Goal: Transaction & Acquisition: Purchase product/service

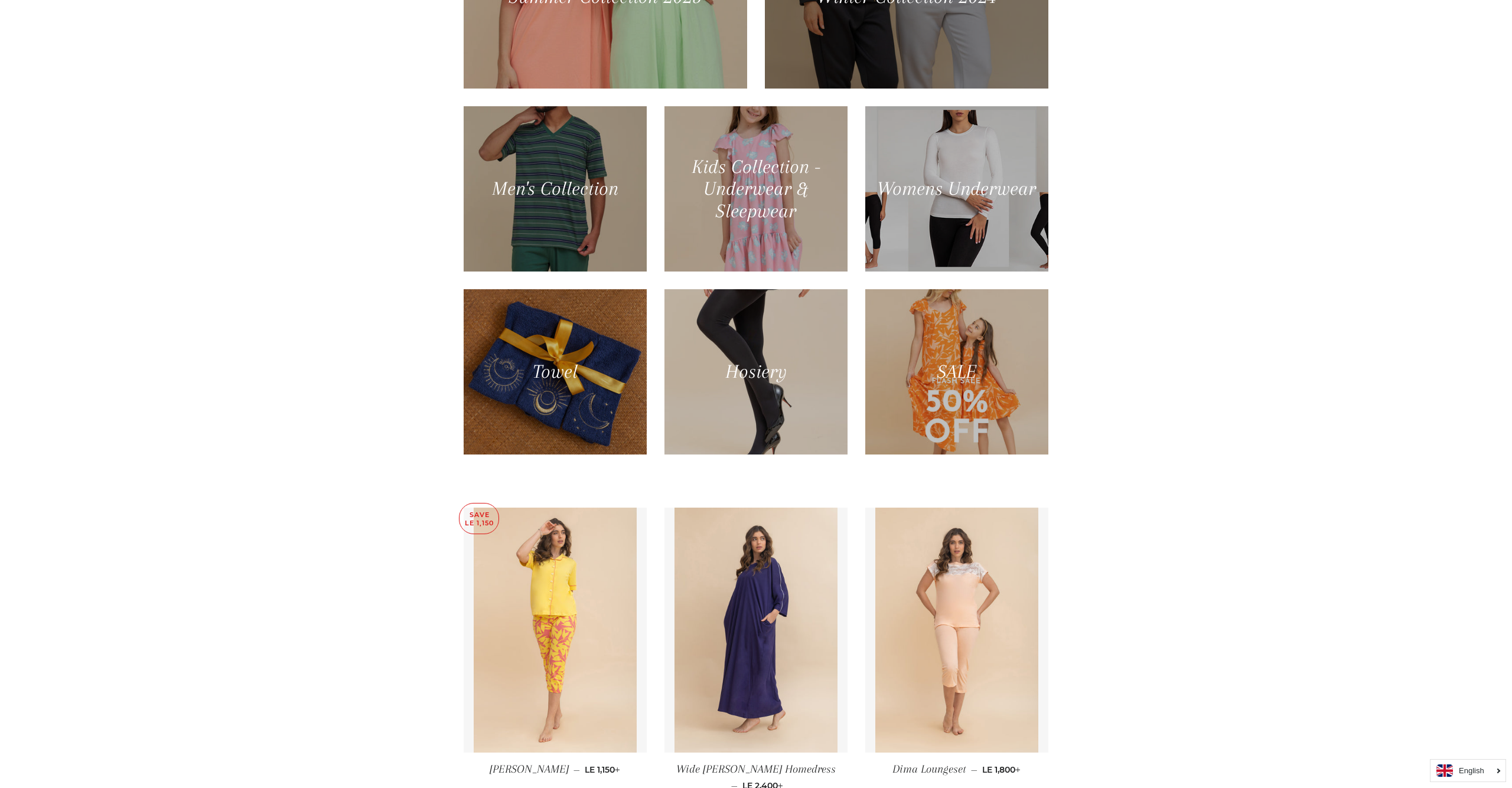
scroll to position [799, 0]
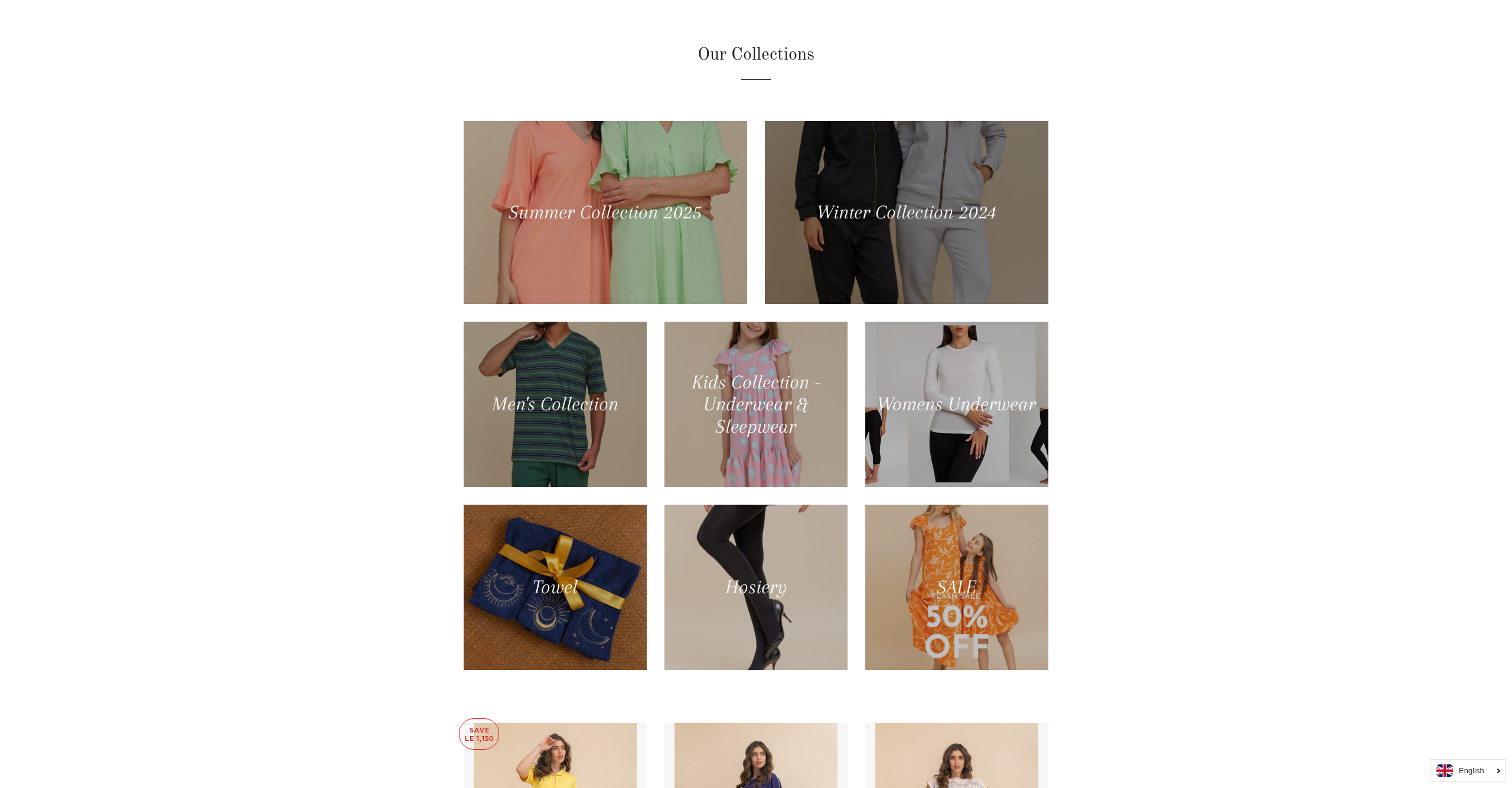
click at [921, 130] on div at bounding box center [907, 212] width 292 height 189
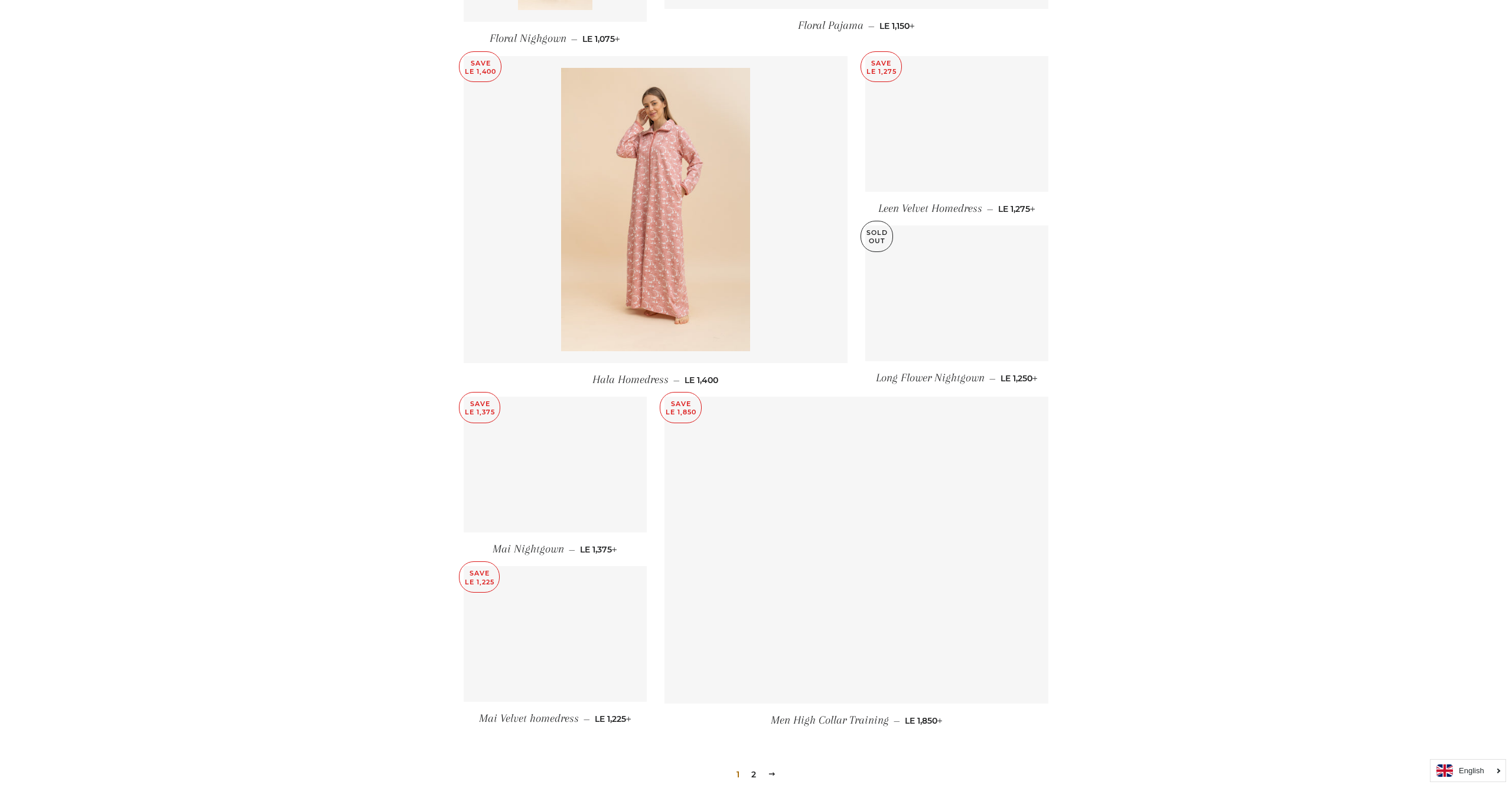
scroll to position [1174, 0]
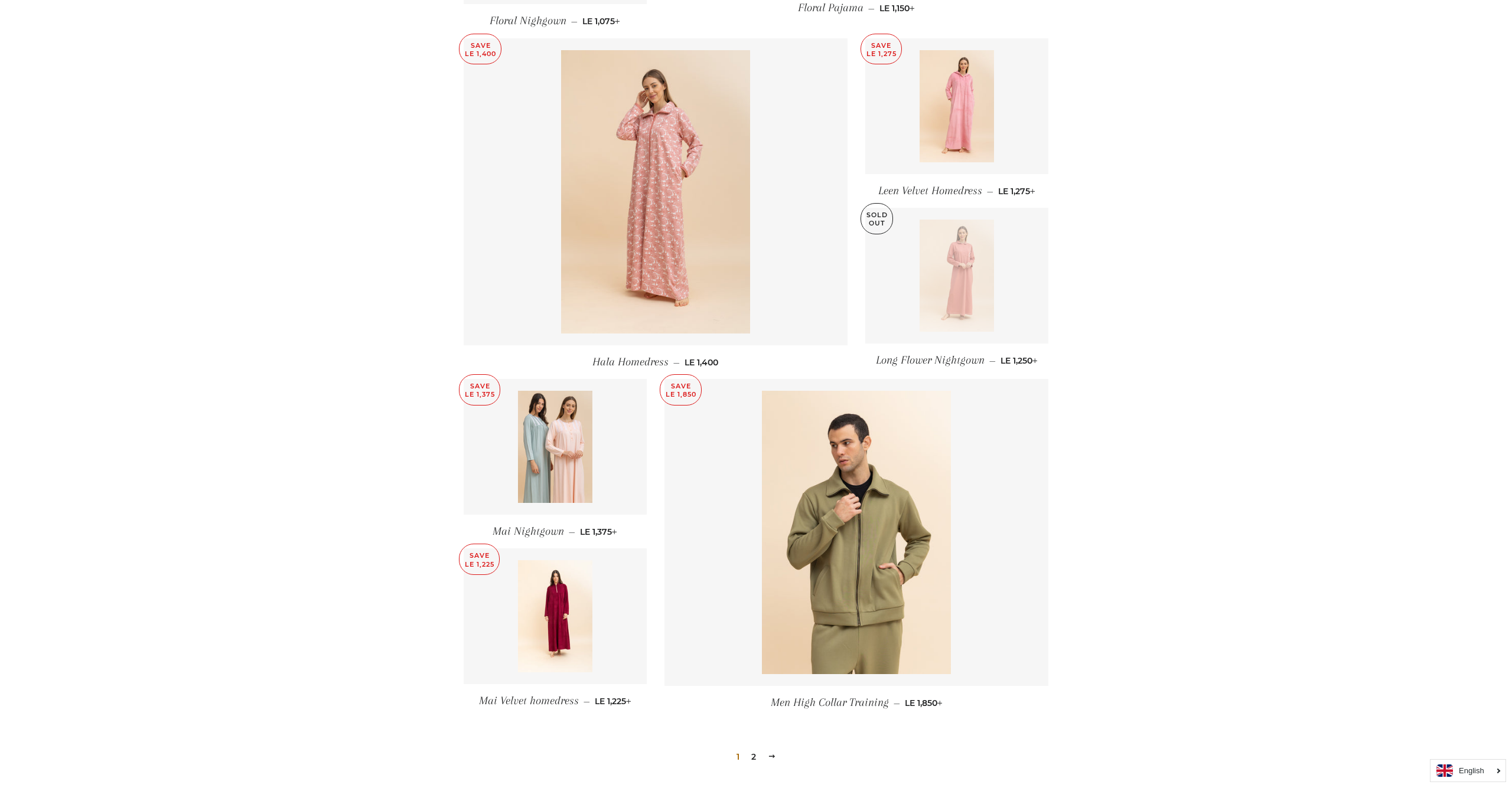
click at [753, 748] on link "2" at bounding box center [753, 757] width 14 height 18
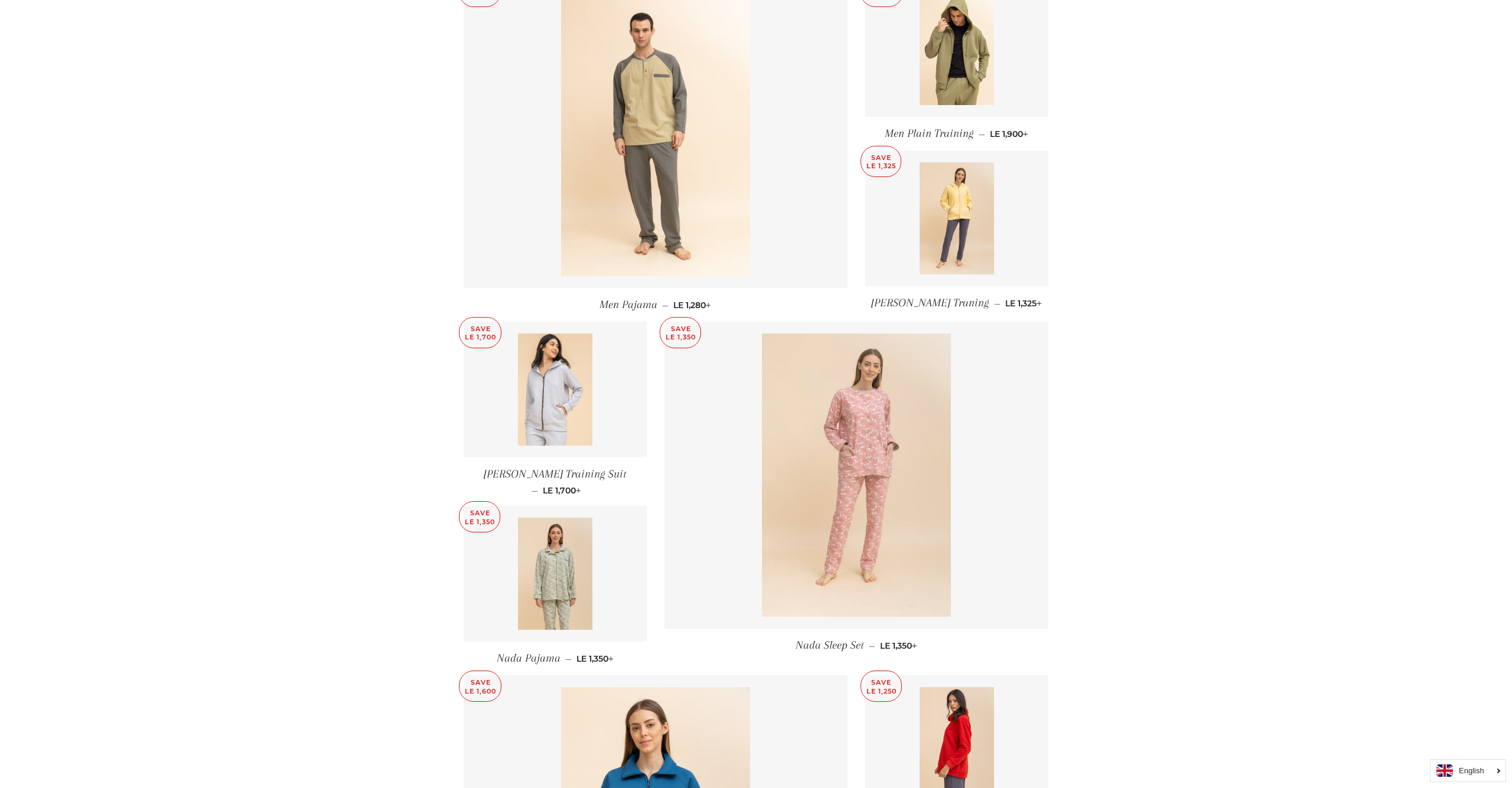
scroll to position [384, 0]
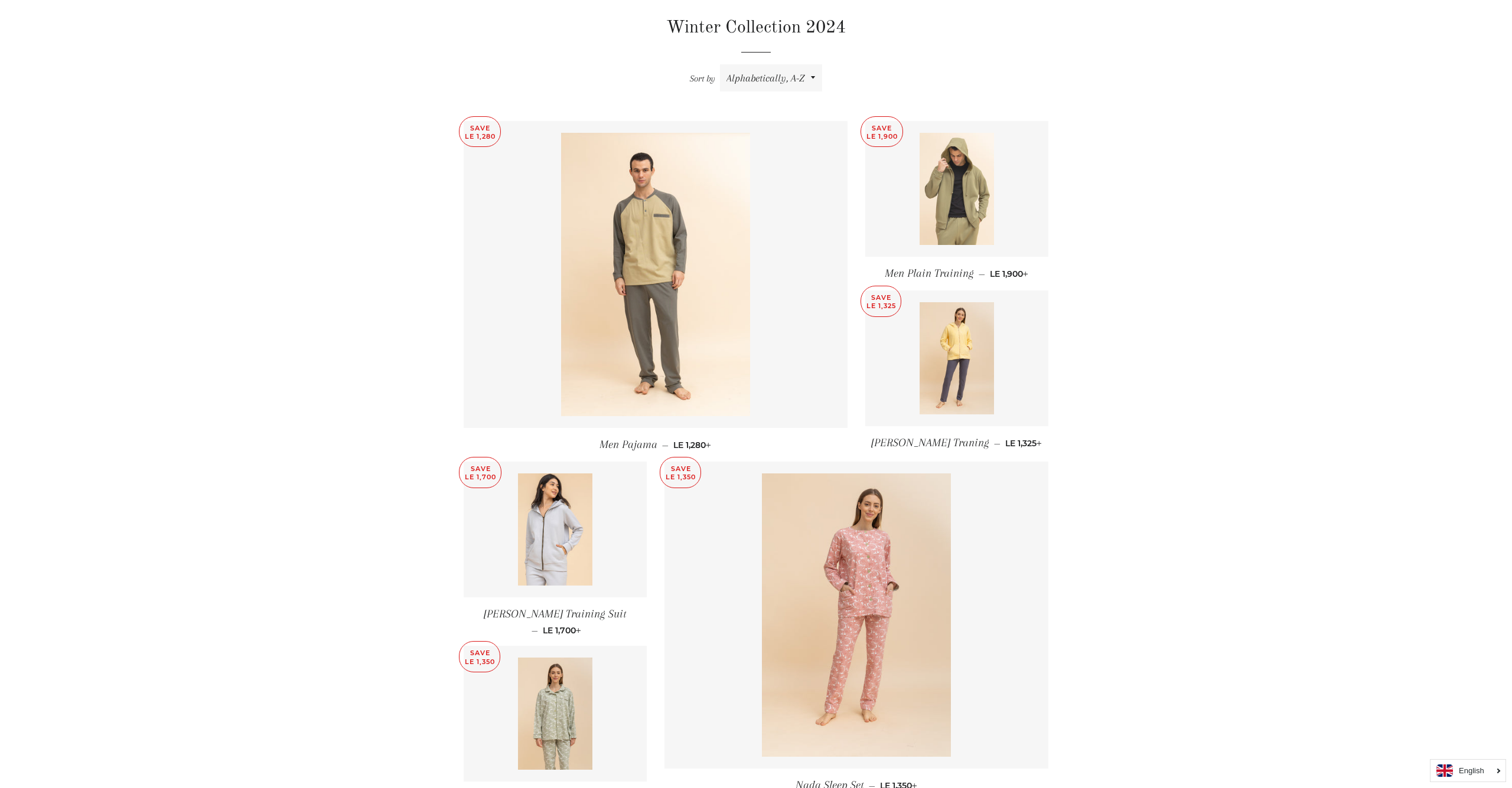
click at [936, 181] on img at bounding box center [957, 189] width 75 height 112
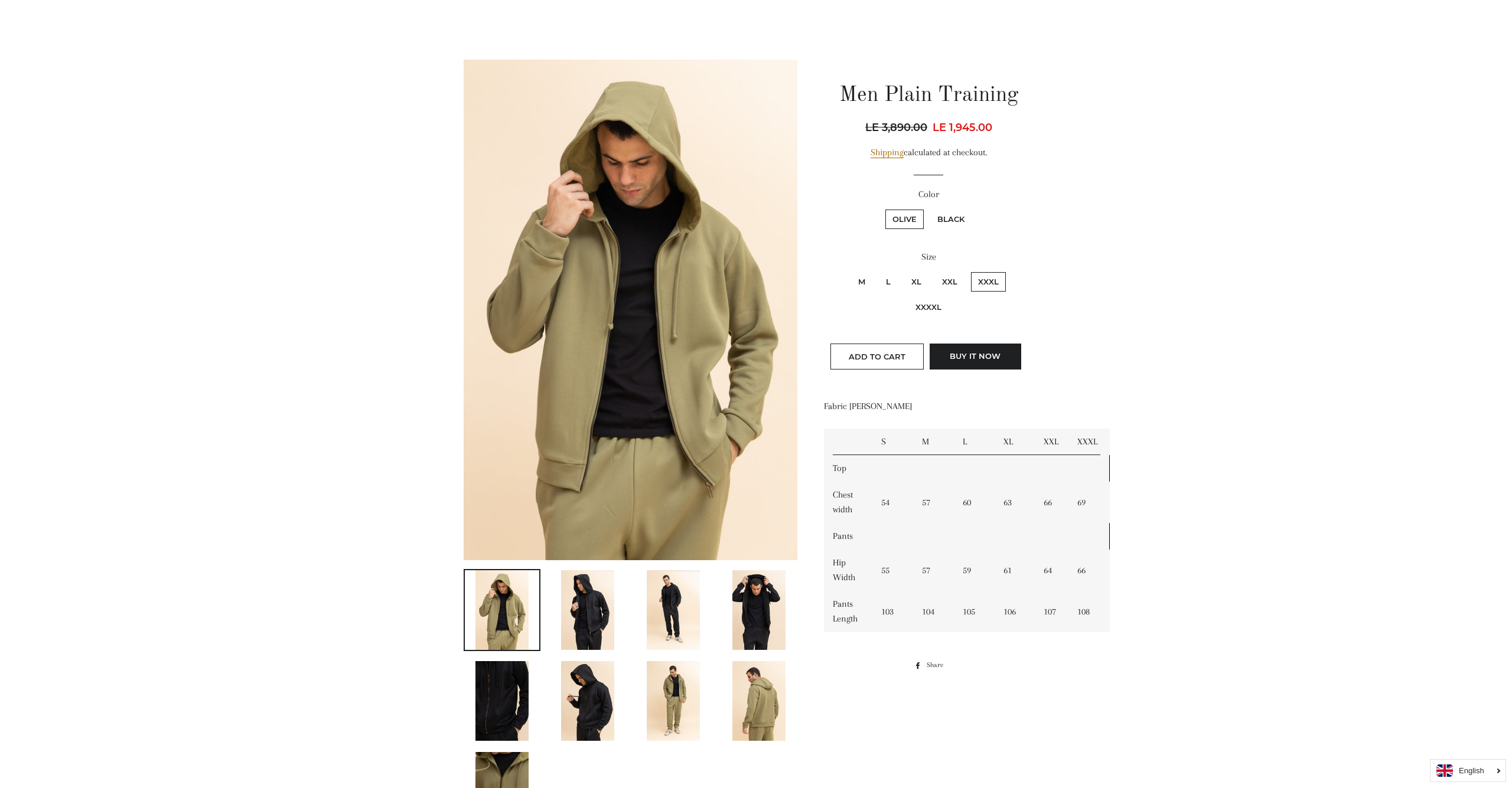
scroll to position [81, 0]
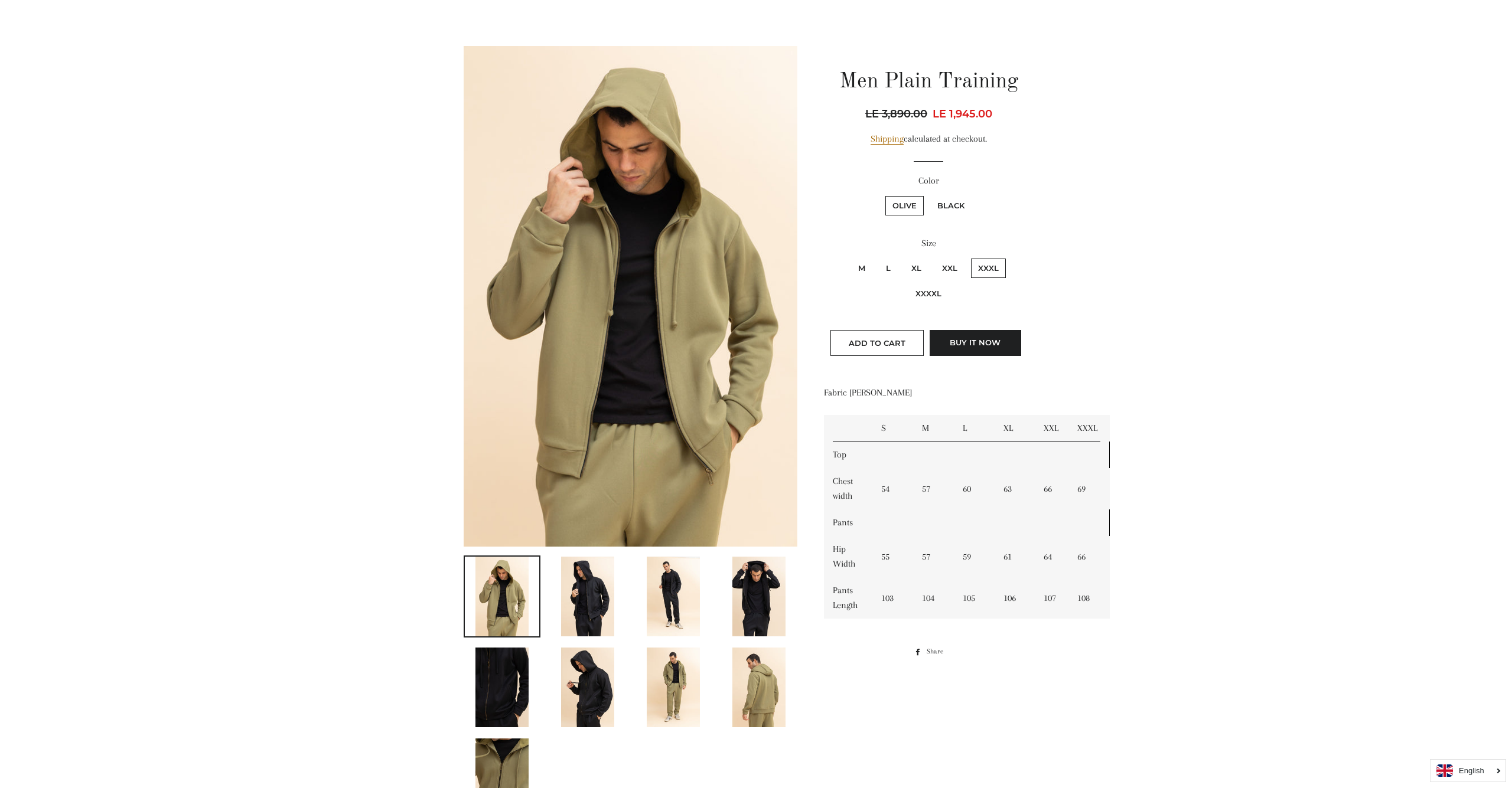
click at [928, 291] on label "XXXXL" at bounding box center [928, 293] width 40 height 20
click at [1008, 257] on input "XXXXL" at bounding box center [1008, 257] width 1 height 1
radio input "true"
